Goal: Book appointment/travel/reservation

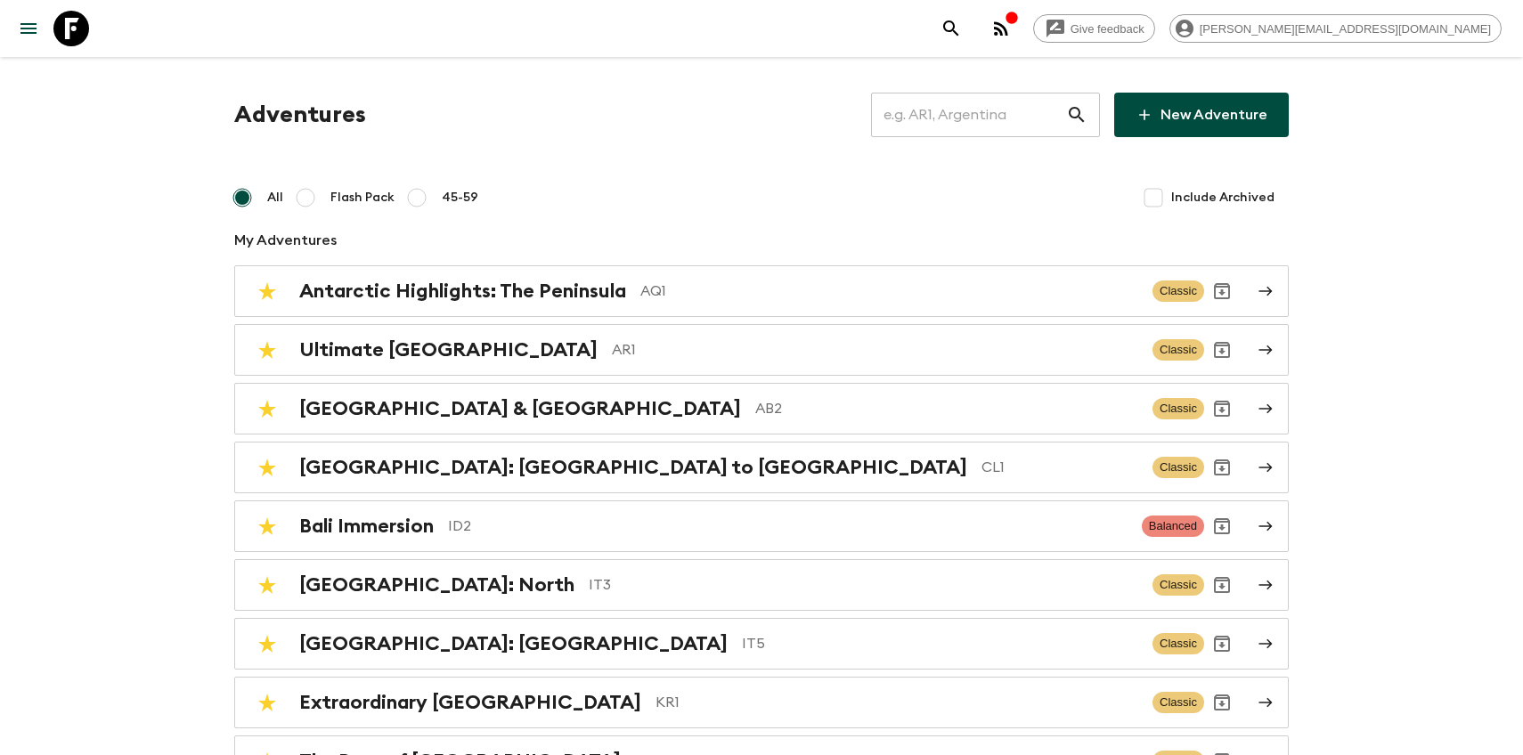
click at [1006, 127] on input "text" at bounding box center [968, 115] width 195 height 50
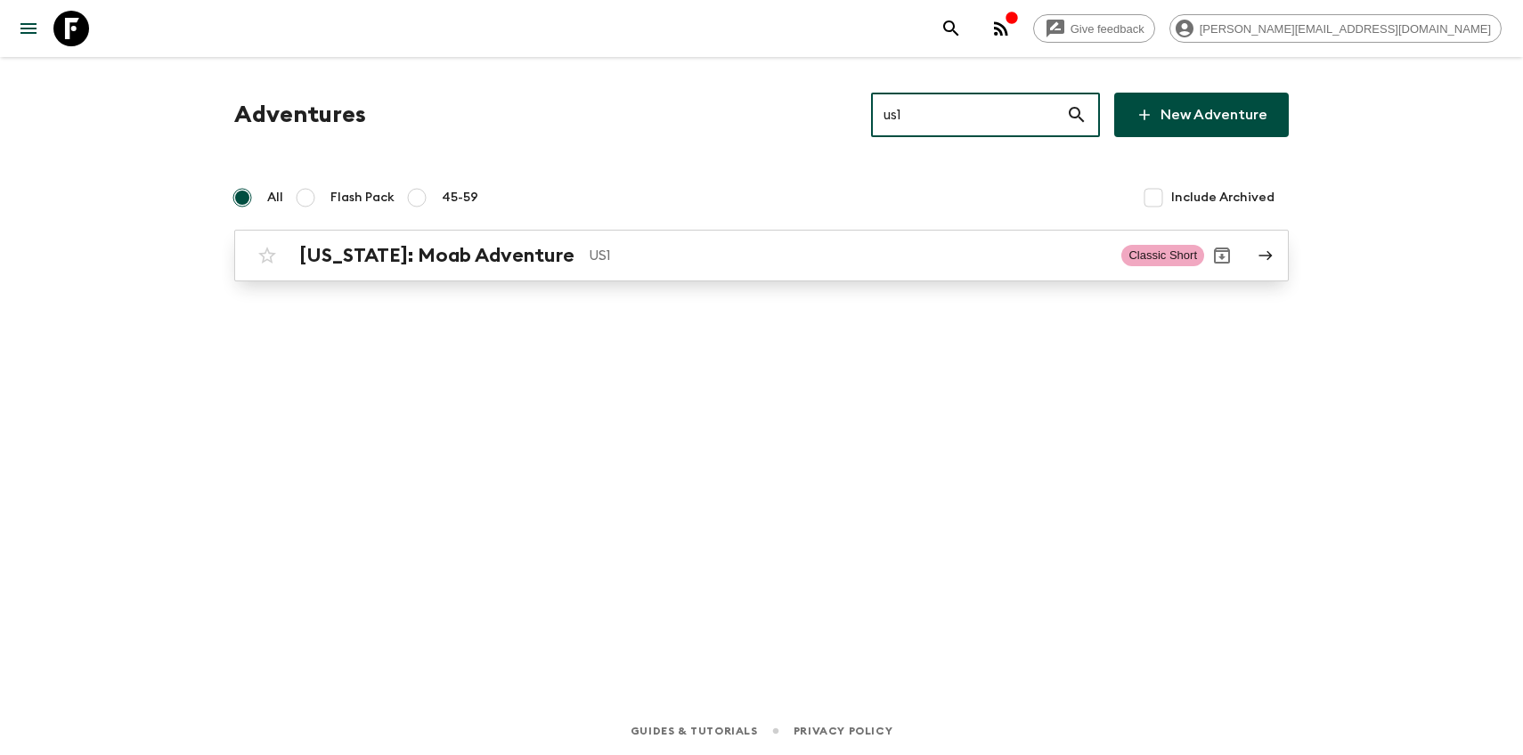
type input "us1"
click at [475, 265] on h2 "Utah: Moab Adventure" at bounding box center [436, 255] width 275 height 23
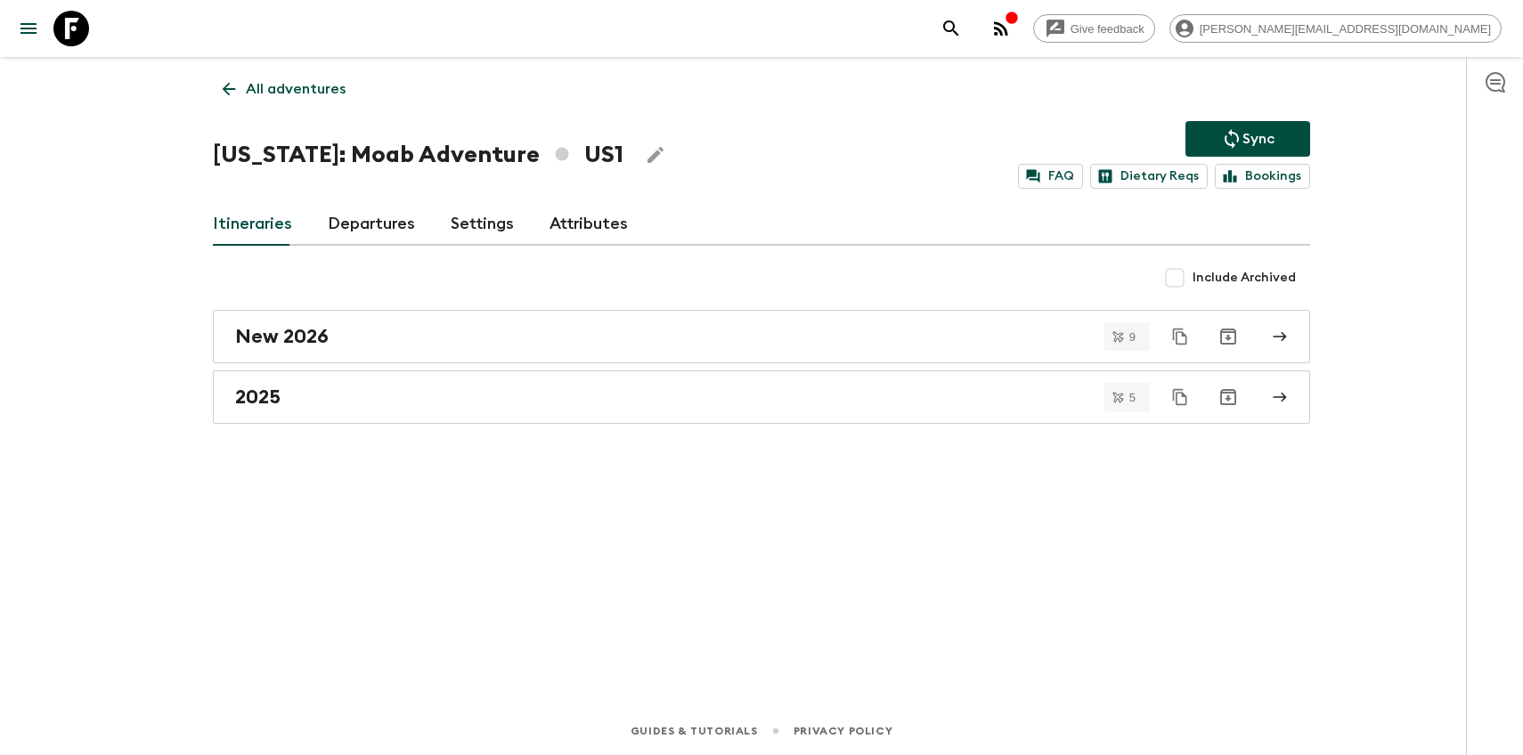
click at [393, 242] on link "Departures" at bounding box center [371, 224] width 87 height 43
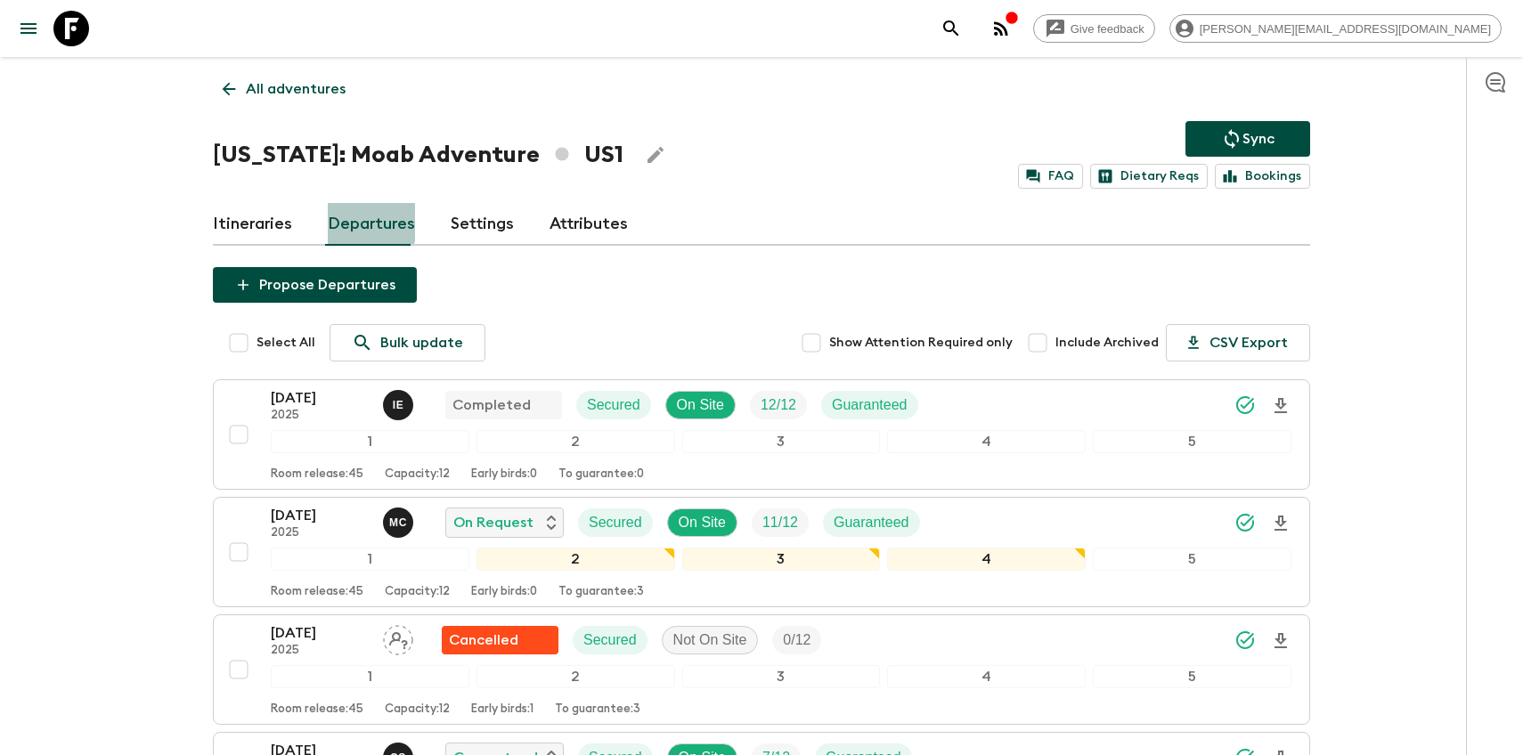
click at [332, 221] on link "Departures" at bounding box center [371, 224] width 87 height 43
click at [274, 226] on link "Itineraries" at bounding box center [252, 224] width 79 height 43
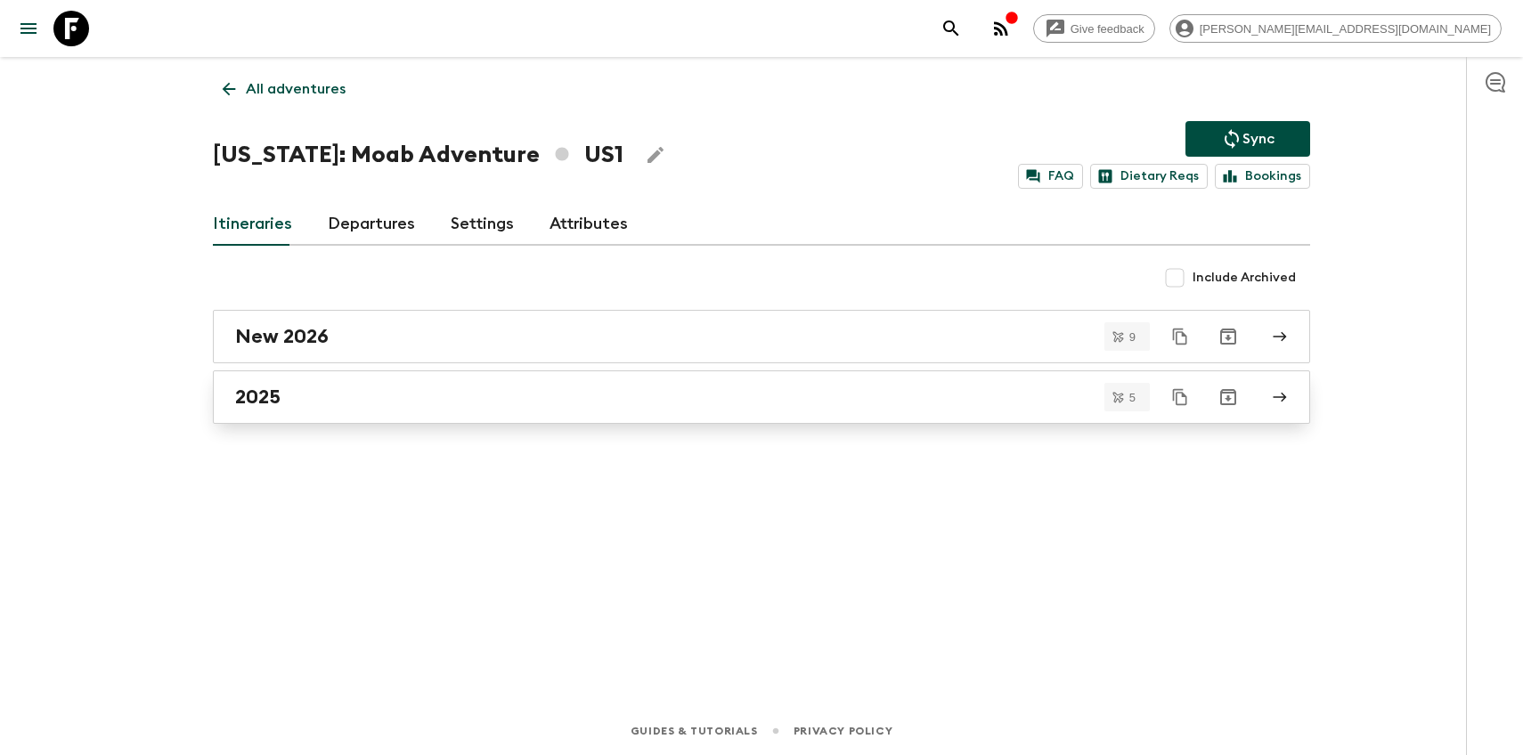
click at [265, 398] on h2 "2025" at bounding box center [257, 397] width 45 height 23
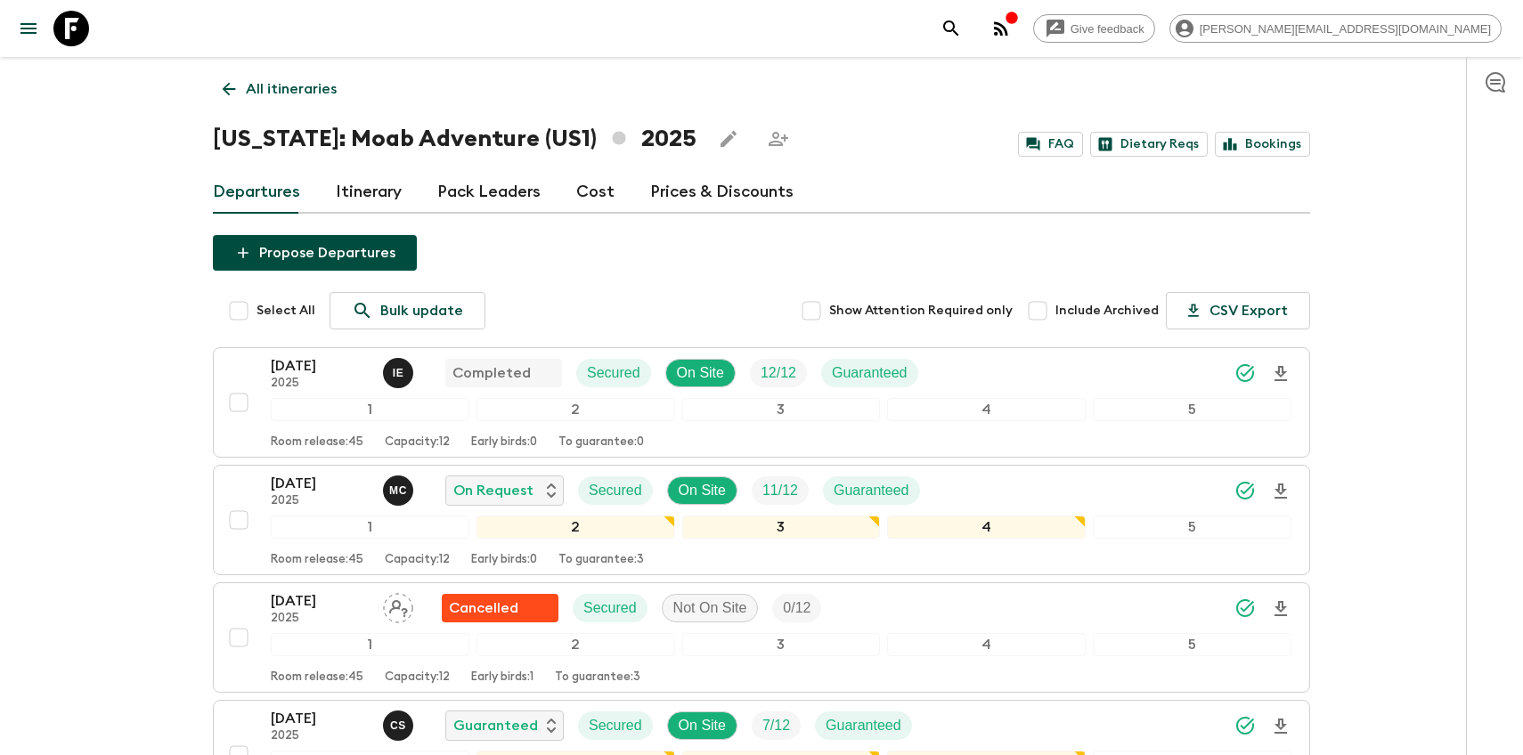
click at [351, 200] on link "Itinerary" at bounding box center [369, 192] width 66 height 43
